Goal: Navigation & Orientation: Find specific page/section

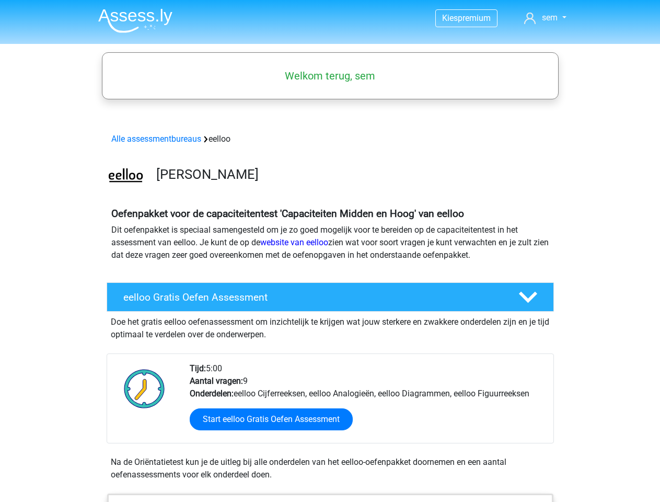
click at [545, 18] on span "sem" at bounding box center [550, 18] width 16 height 10
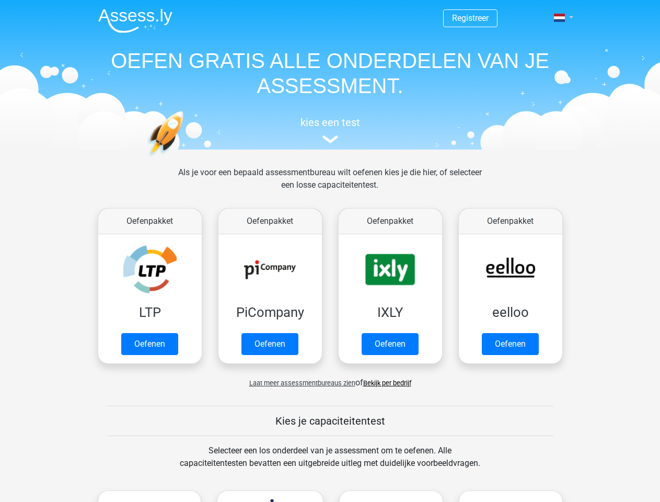
click at [561, 18] on span at bounding box center [559, 18] width 11 height 8
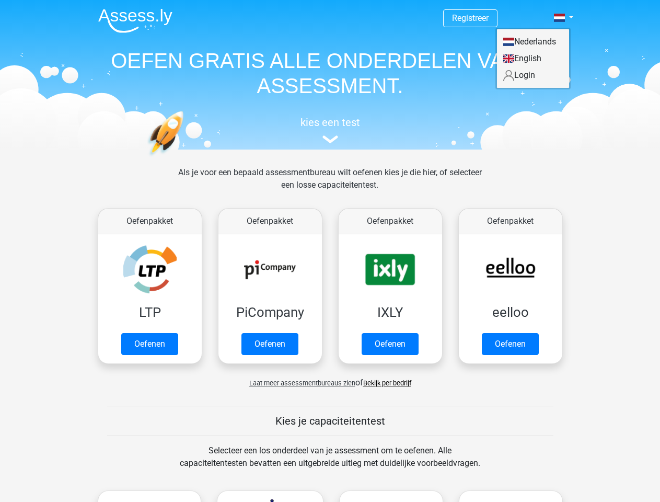
click at [300, 383] on span "Laat meer assessmentbureaus zien" at bounding box center [302, 383] width 106 height 8
